Goal: Navigation & Orientation: Find specific page/section

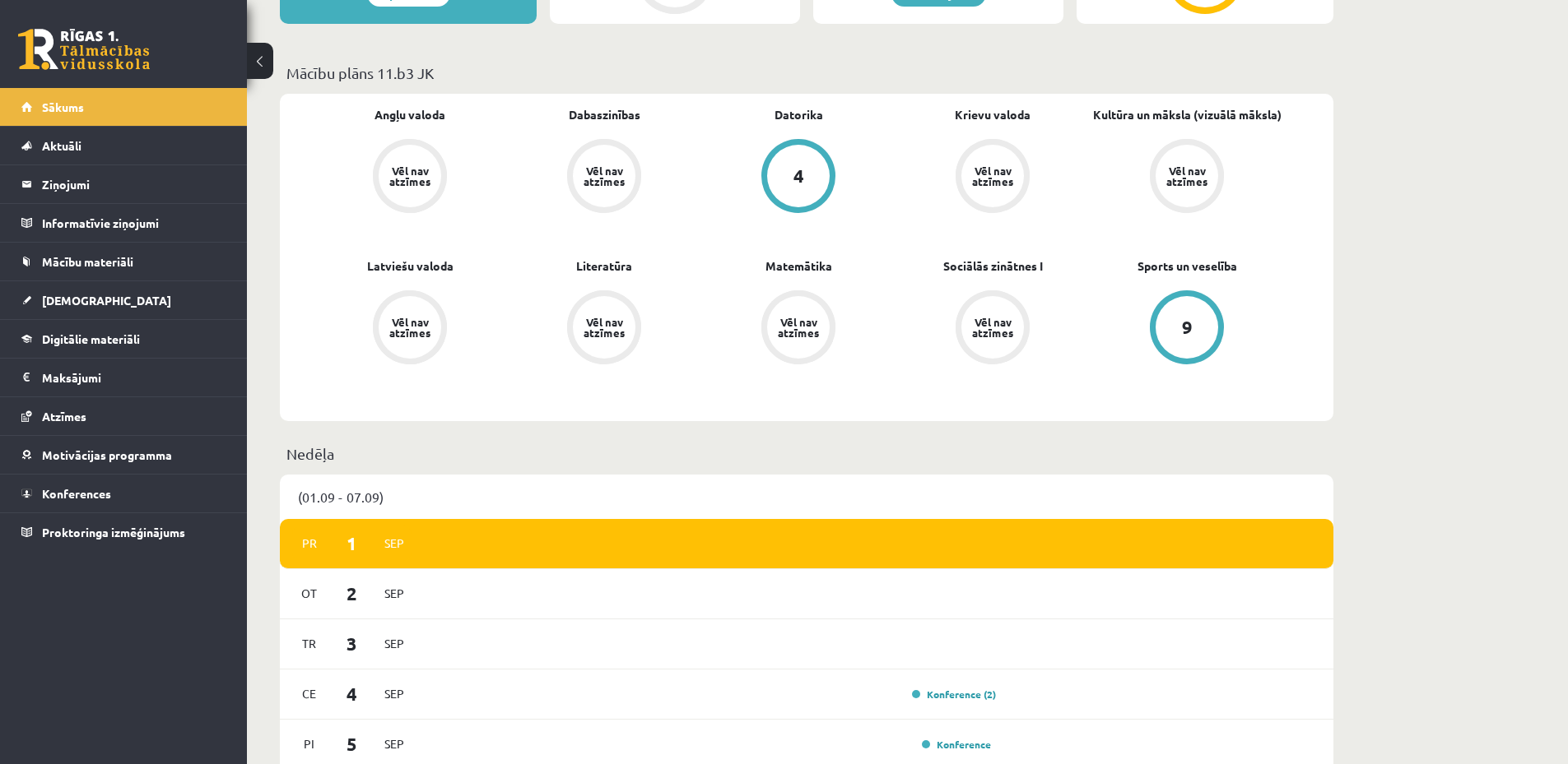
scroll to position [878, 0]
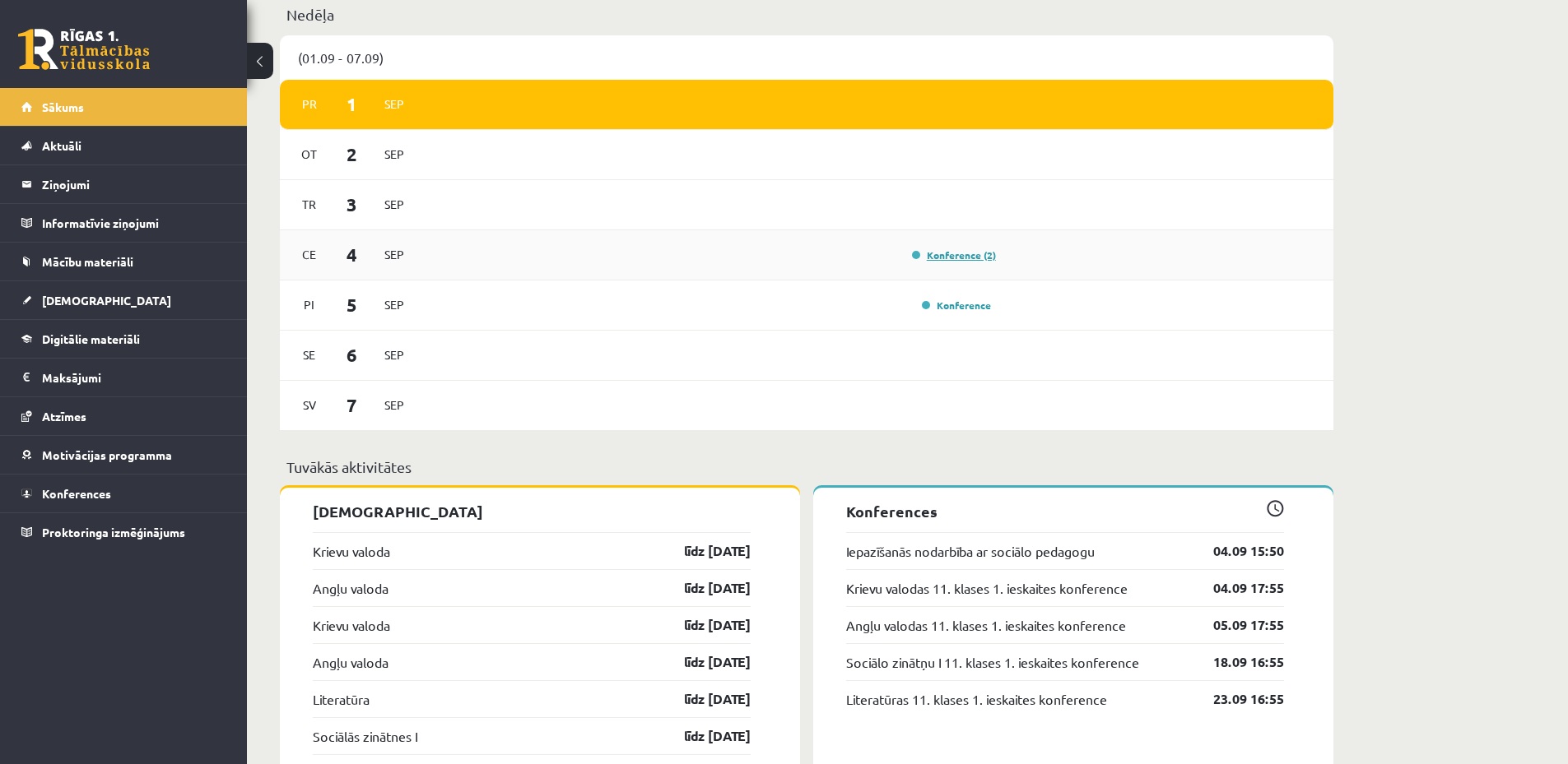
click at [967, 253] on link "Konference (2)" at bounding box center [954, 255] width 84 height 14
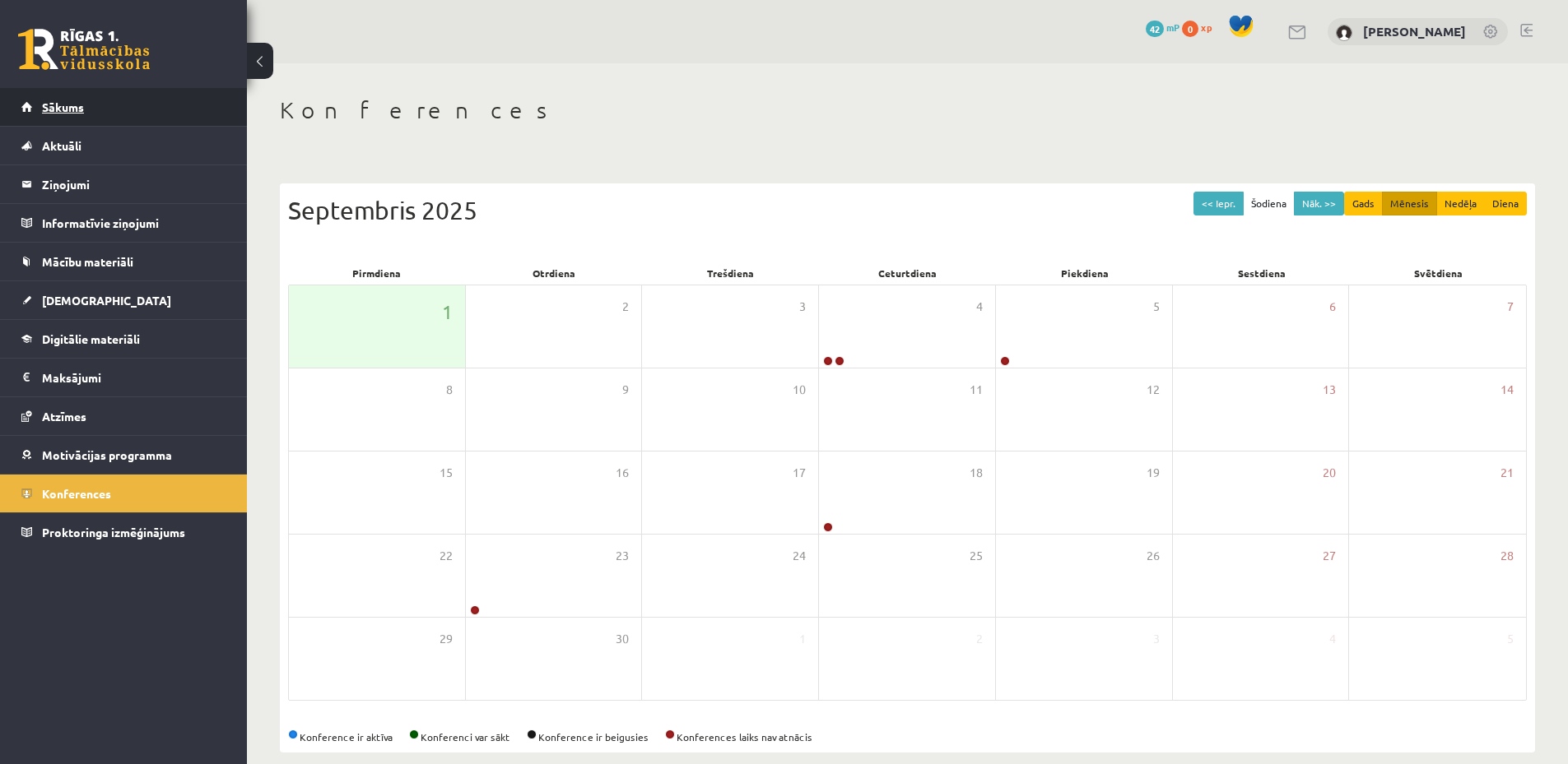
click at [142, 105] on link "Sākums" at bounding box center [124, 107] width 205 height 38
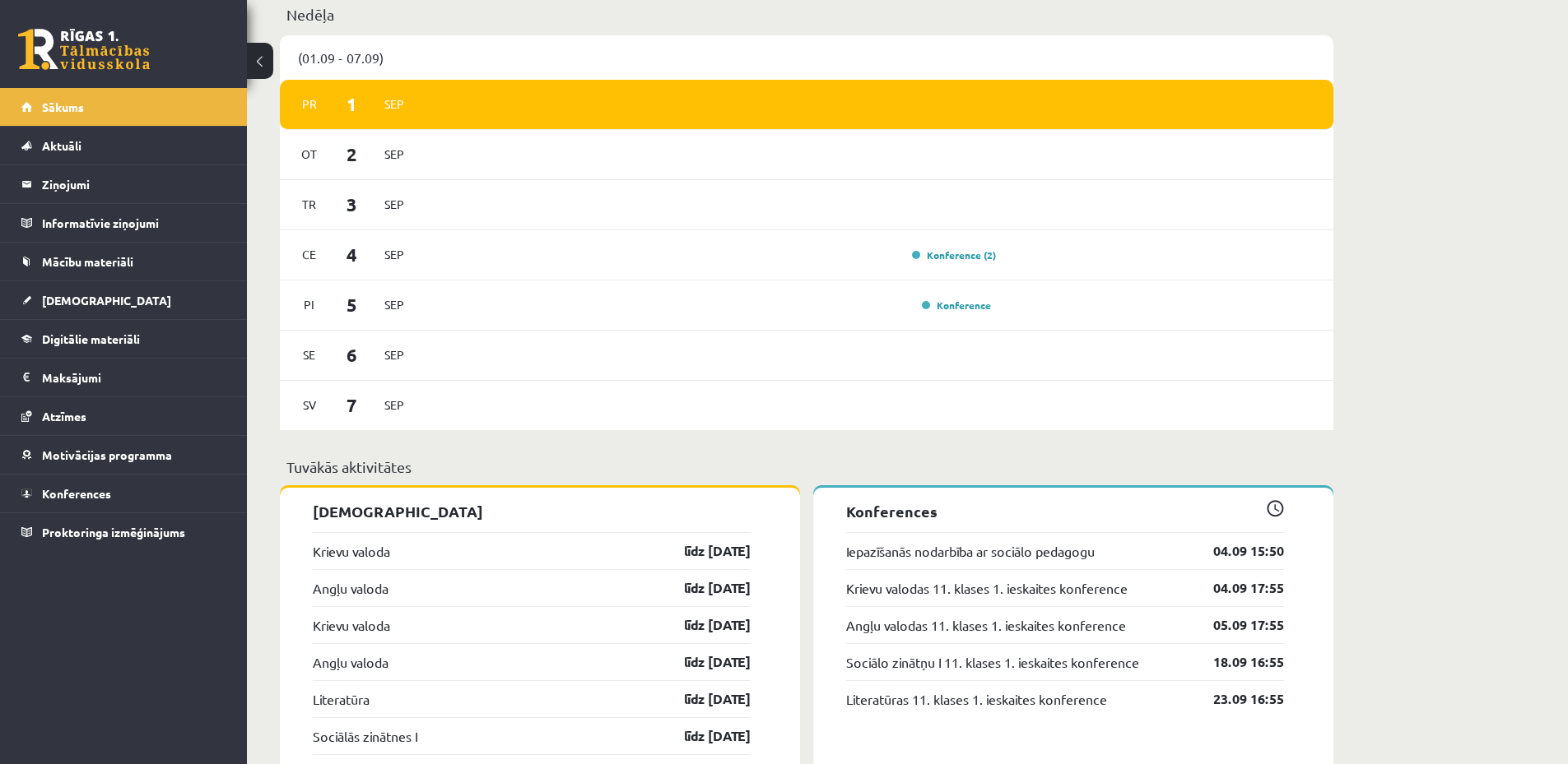
scroll to position [438, 0]
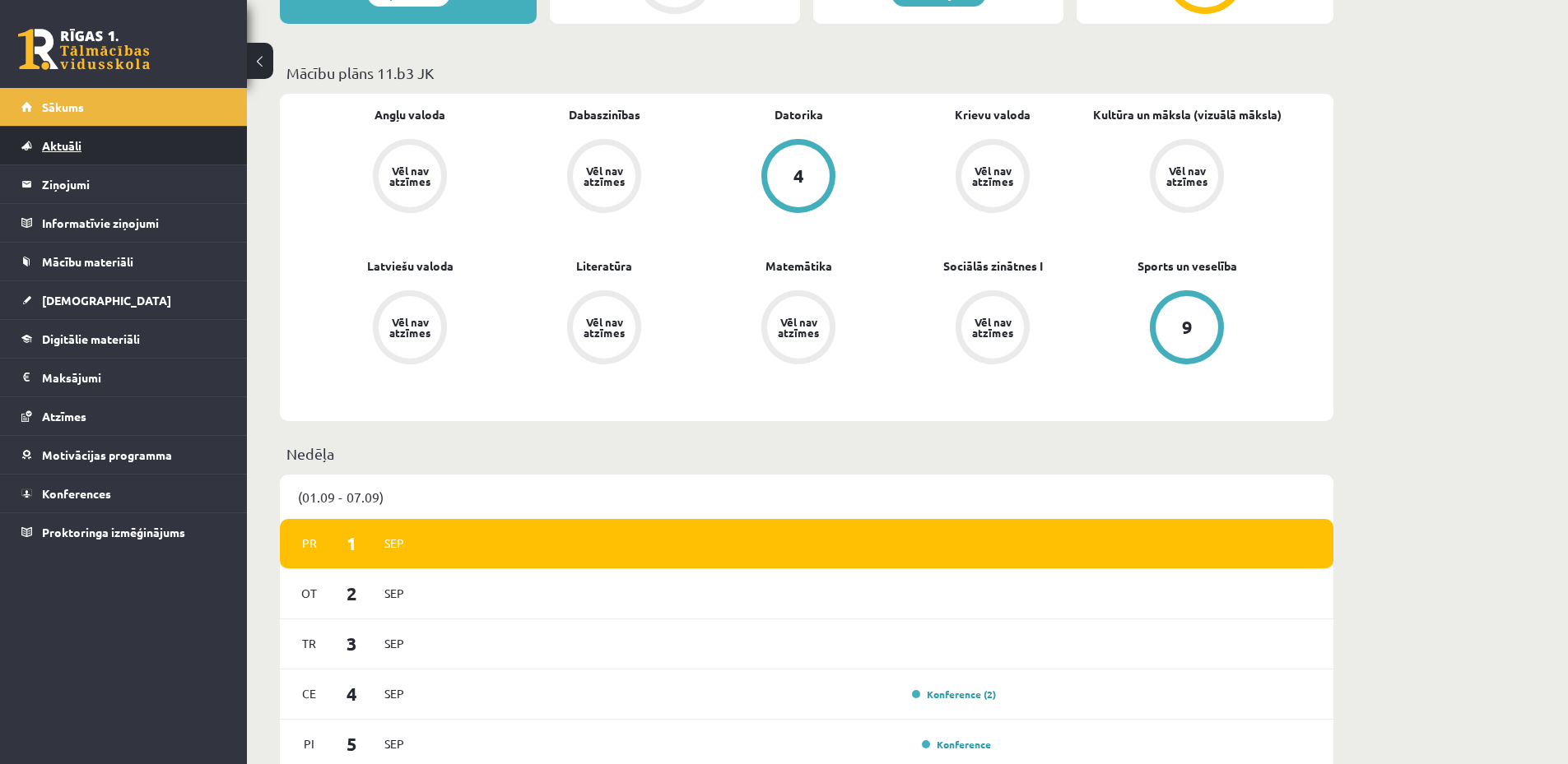
click at [87, 149] on link "Aktuāli" at bounding box center [124, 145] width 205 height 38
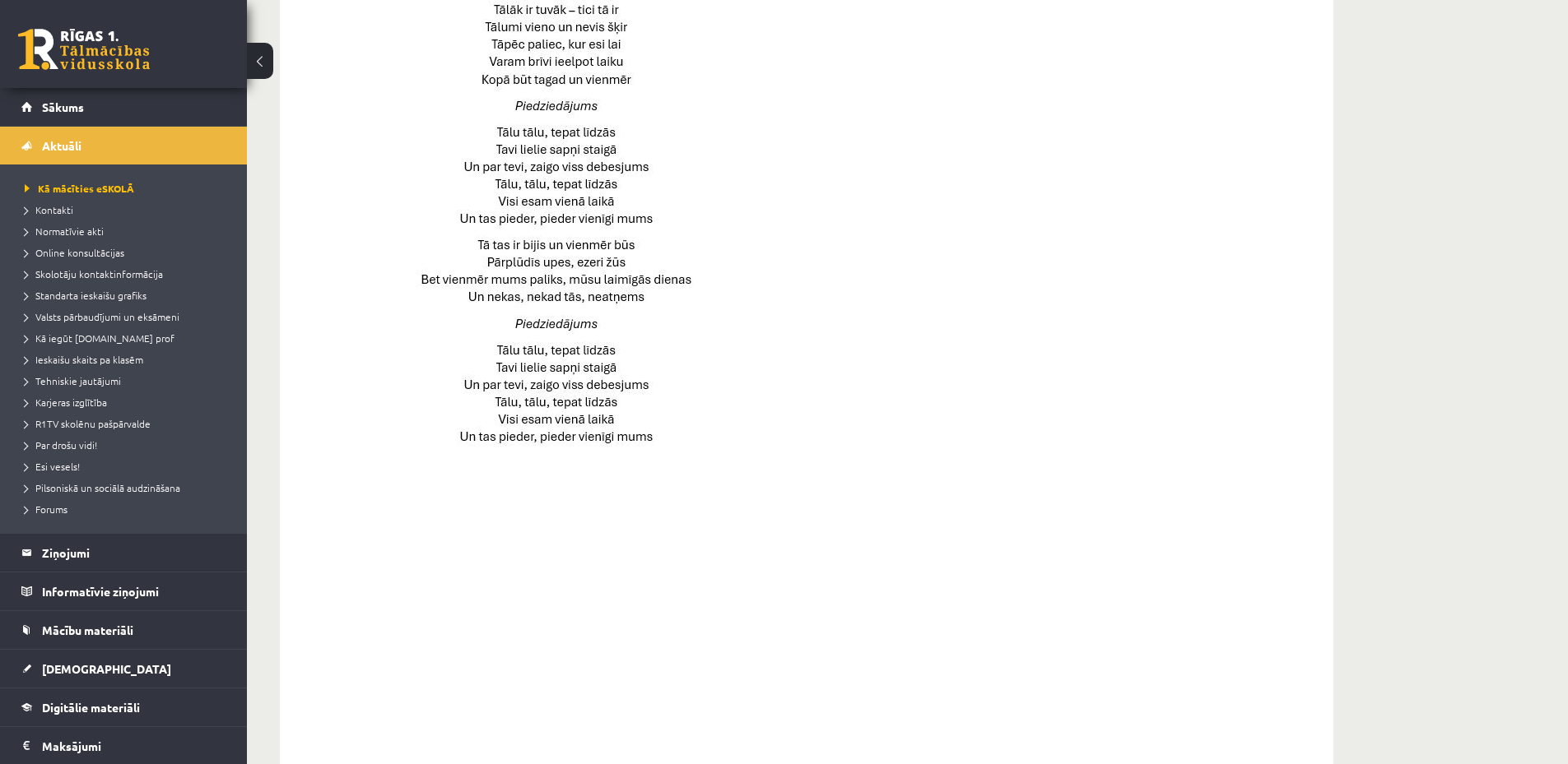
scroll to position [1028, 0]
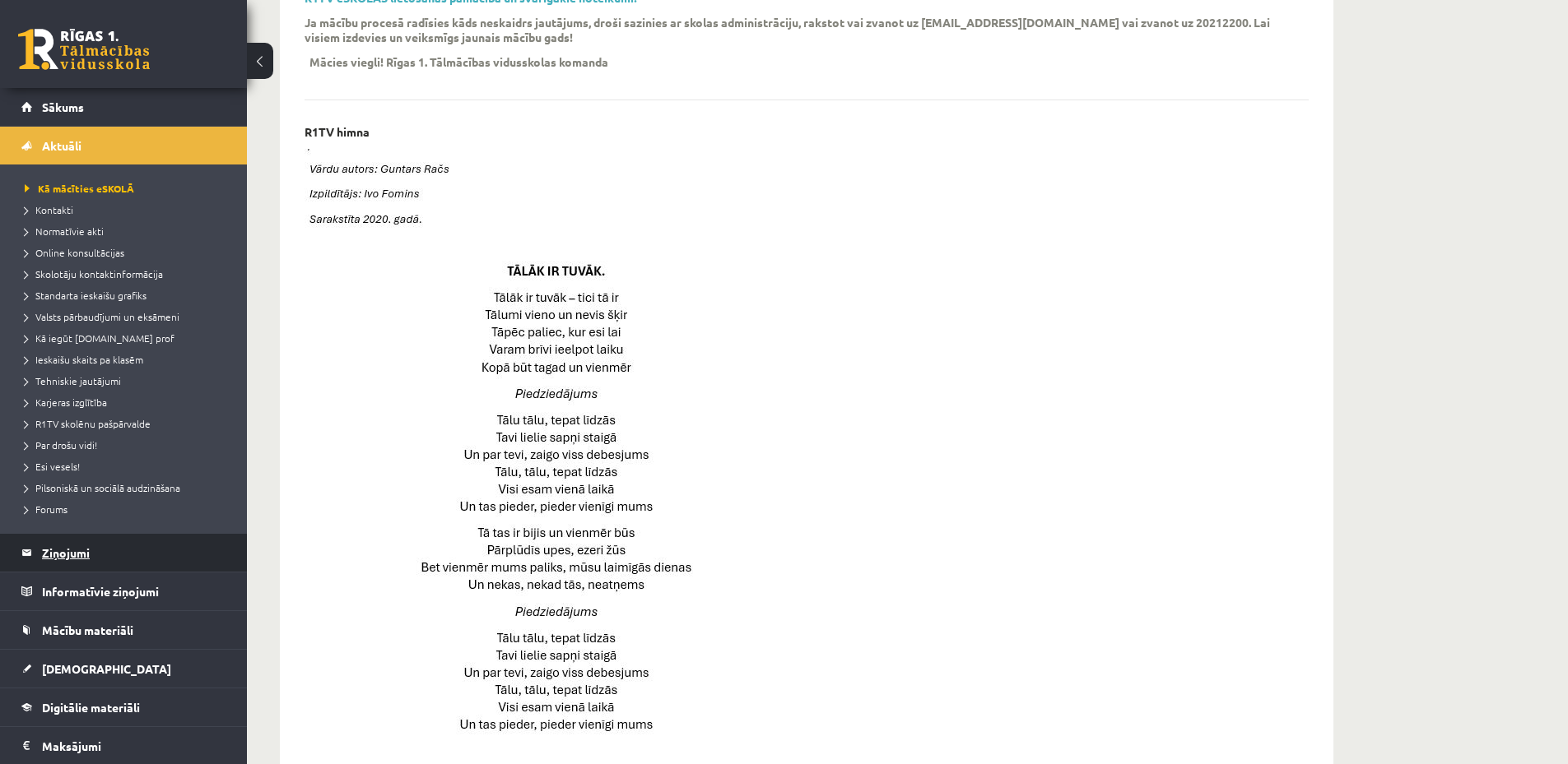
scroll to position [155, 0]
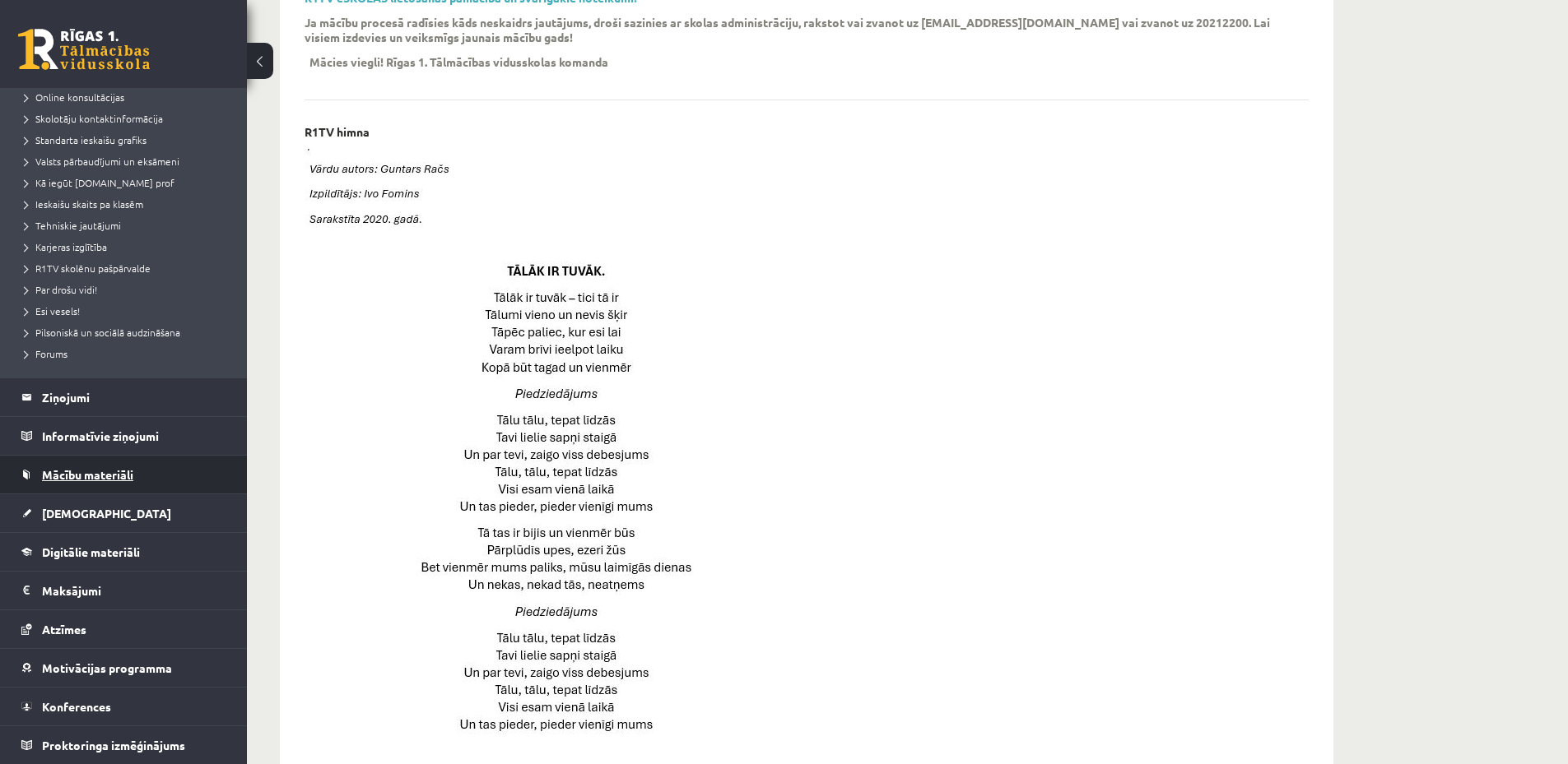
click at [151, 477] on link "Mācību materiāli" at bounding box center [124, 474] width 205 height 38
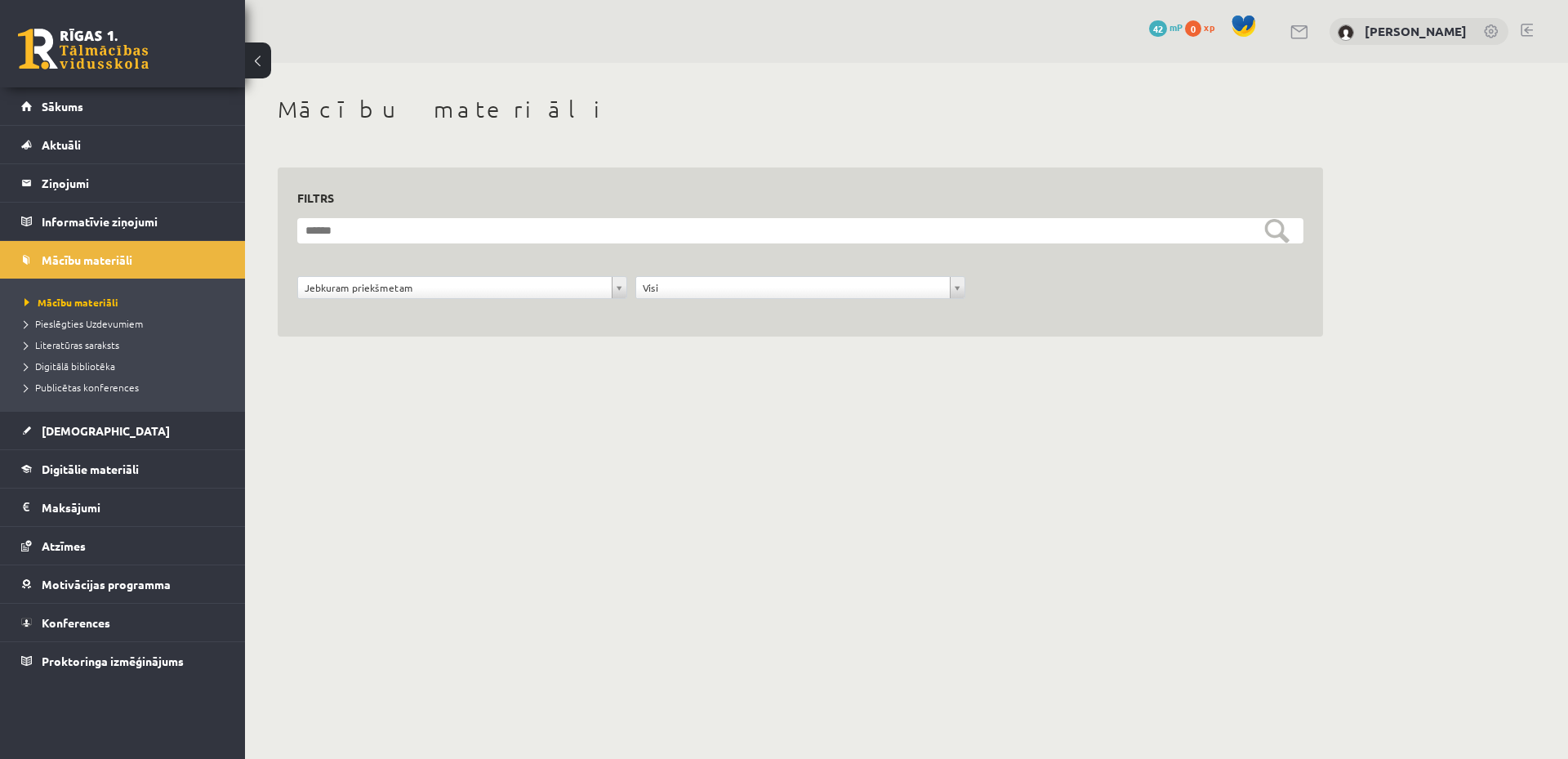
click at [967, 251] on form "**********" at bounding box center [800, 267] width 1006 height 99
click at [879, 211] on div "**********" at bounding box center [800, 252] width 1006 height 131
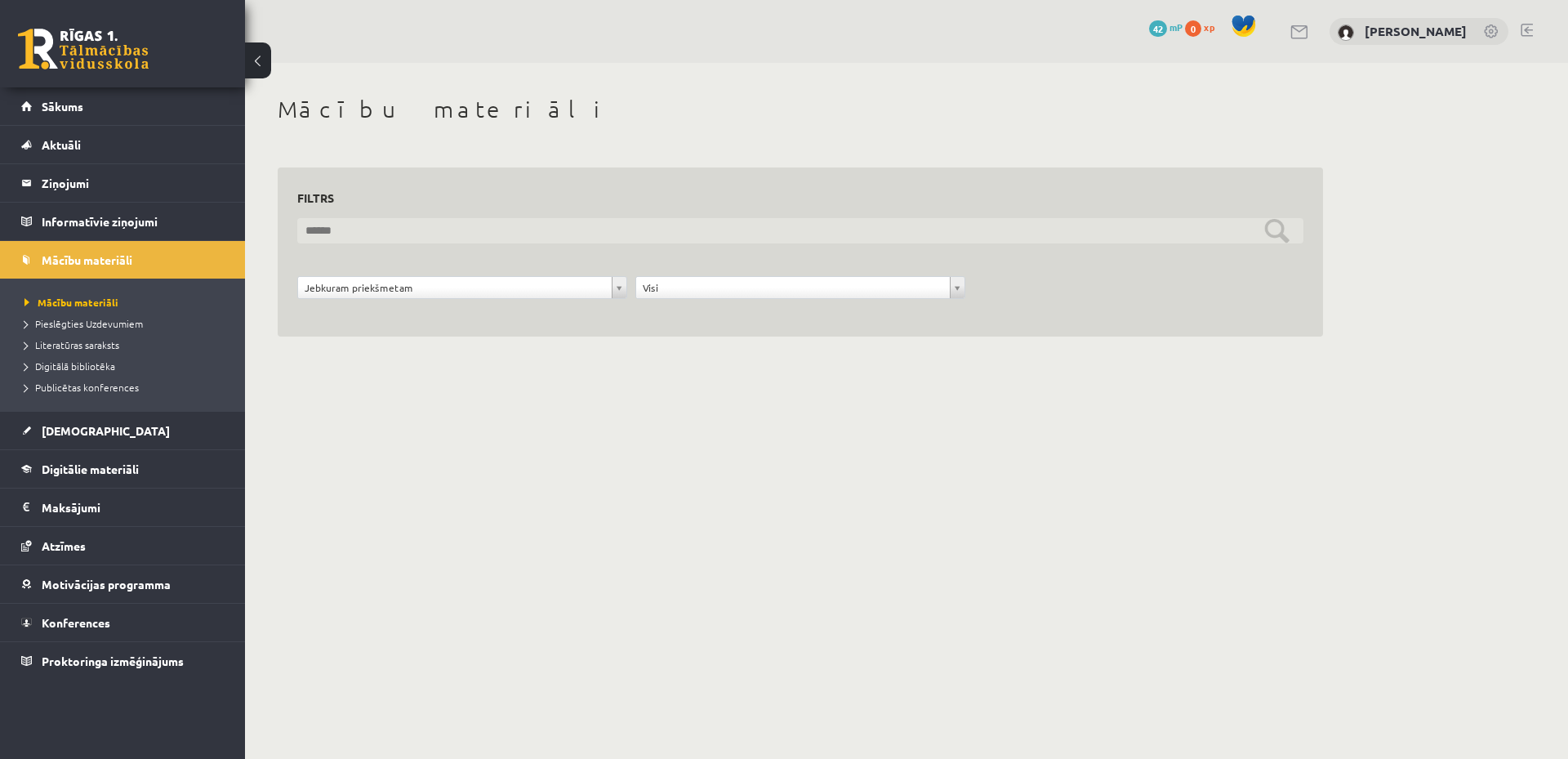
click at [869, 218] on input "text" at bounding box center [800, 231] width 1006 height 25
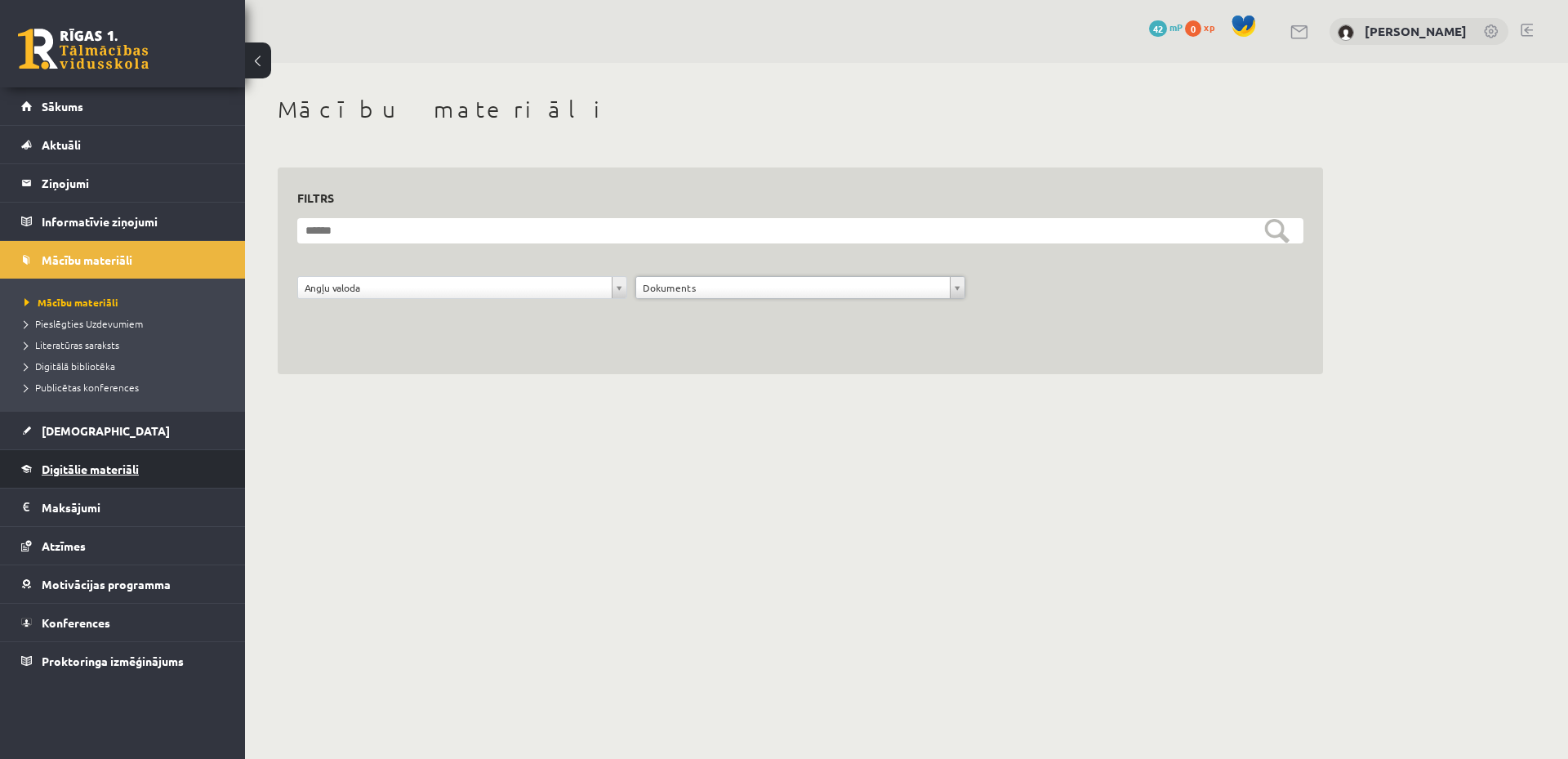
click at [122, 463] on span "Digitālie materiāli" at bounding box center [89, 468] width 97 height 14
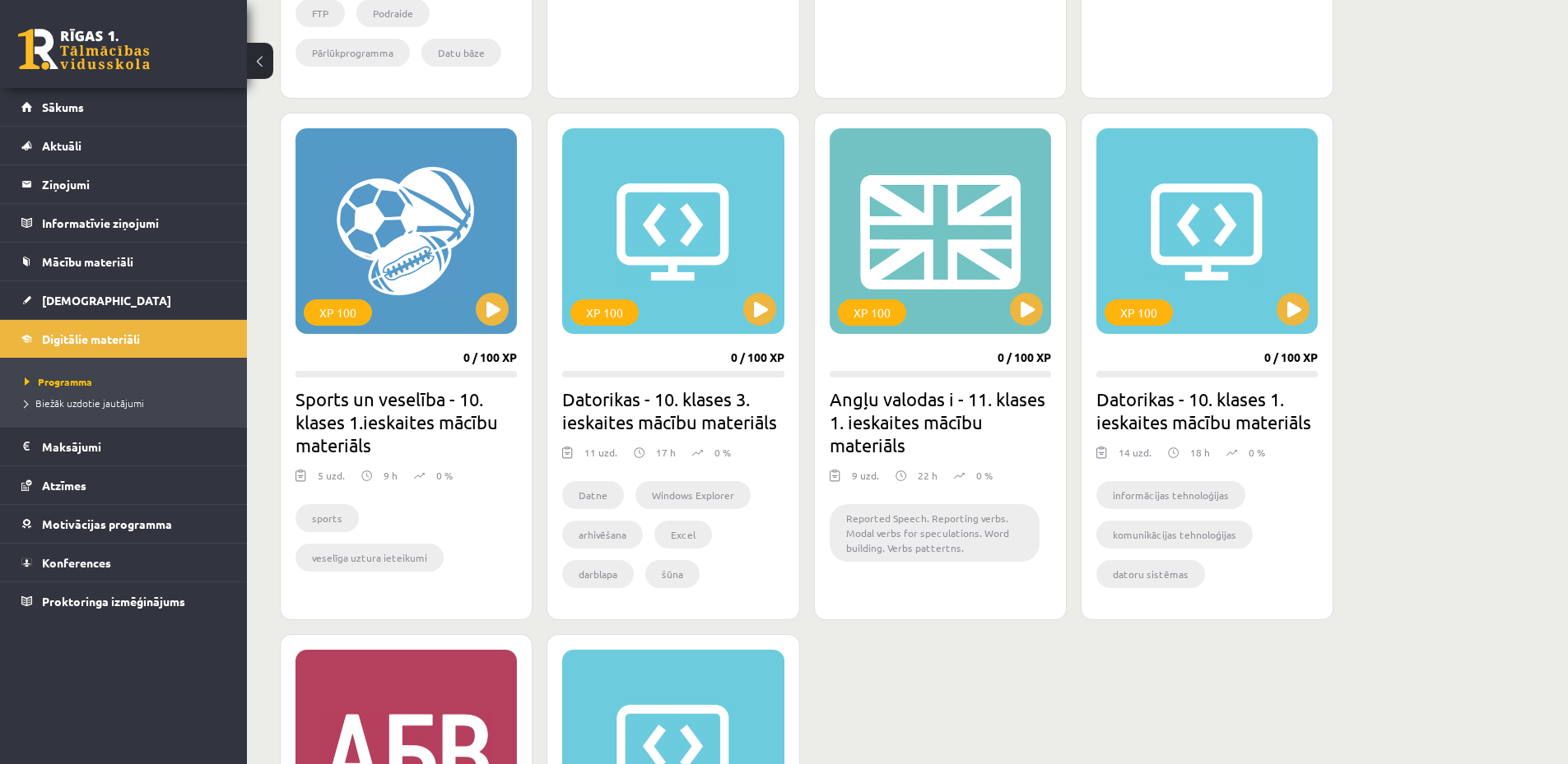
scroll to position [1316, 0]
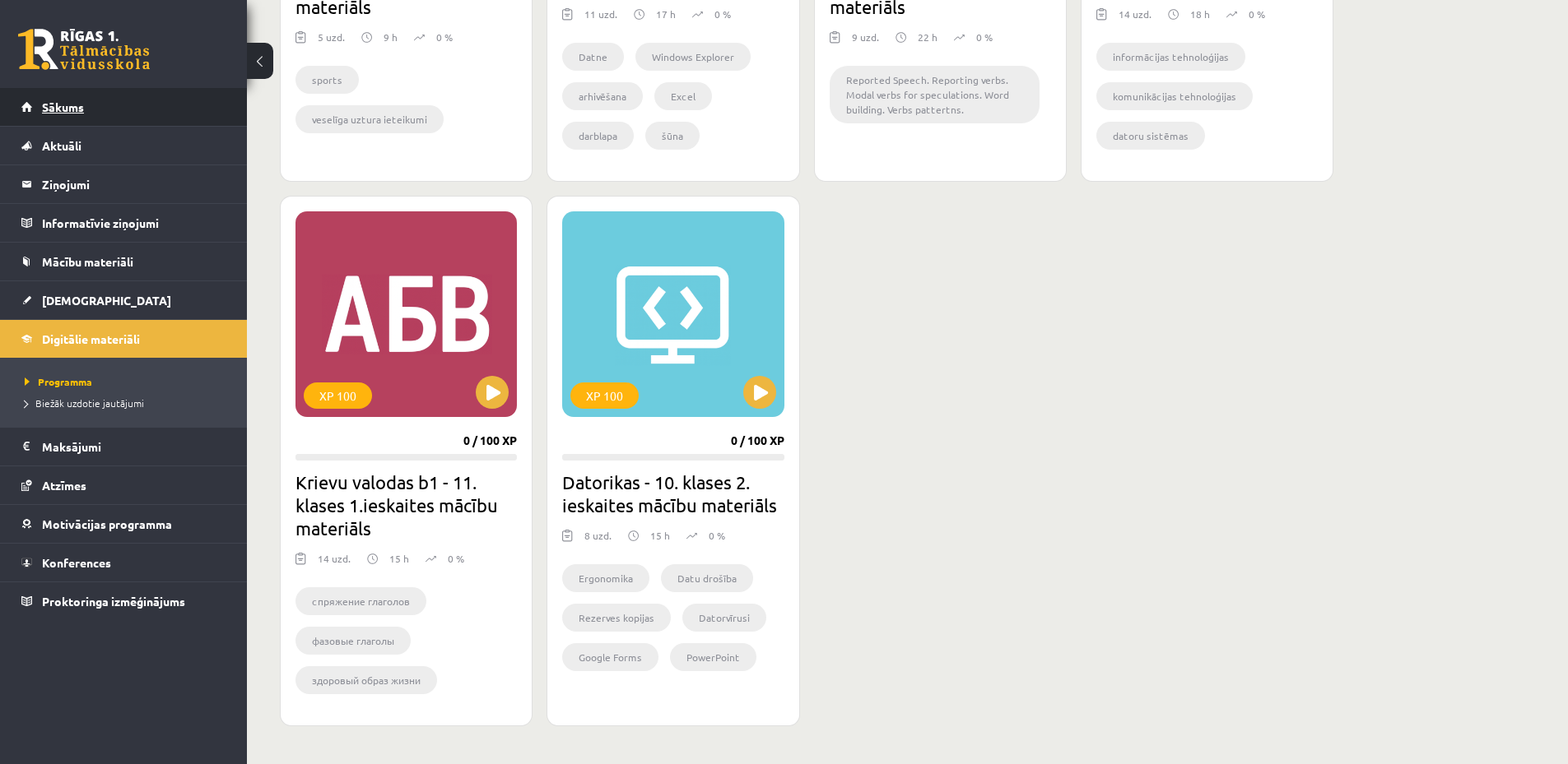
click at [171, 117] on link "Sākums" at bounding box center [124, 107] width 205 height 38
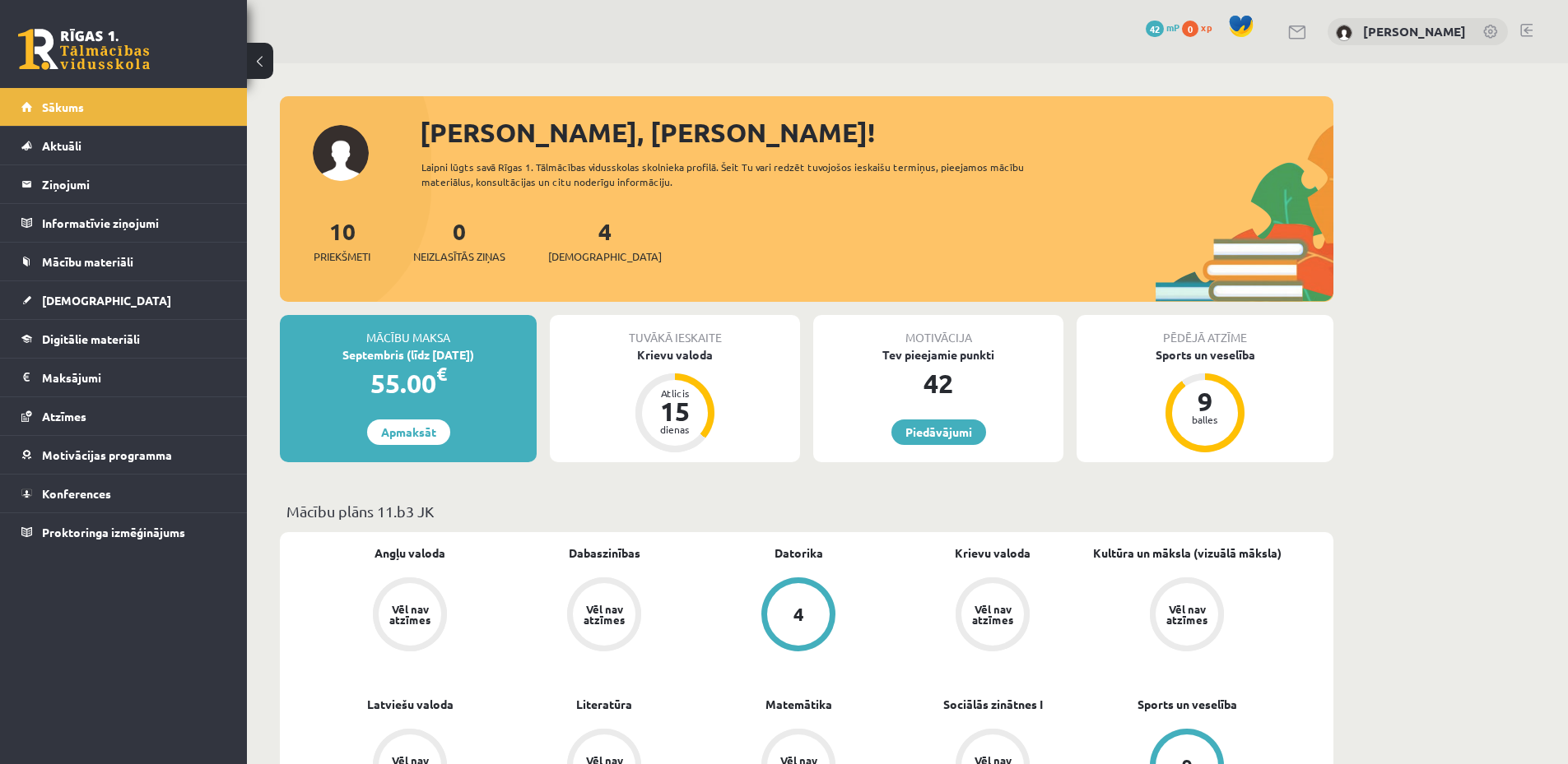
click at [1528, 36] on link at bounding box center [1526, 31] width 13 height 14
